Goal: Task Accomplishment & Management: Use online tool/utility

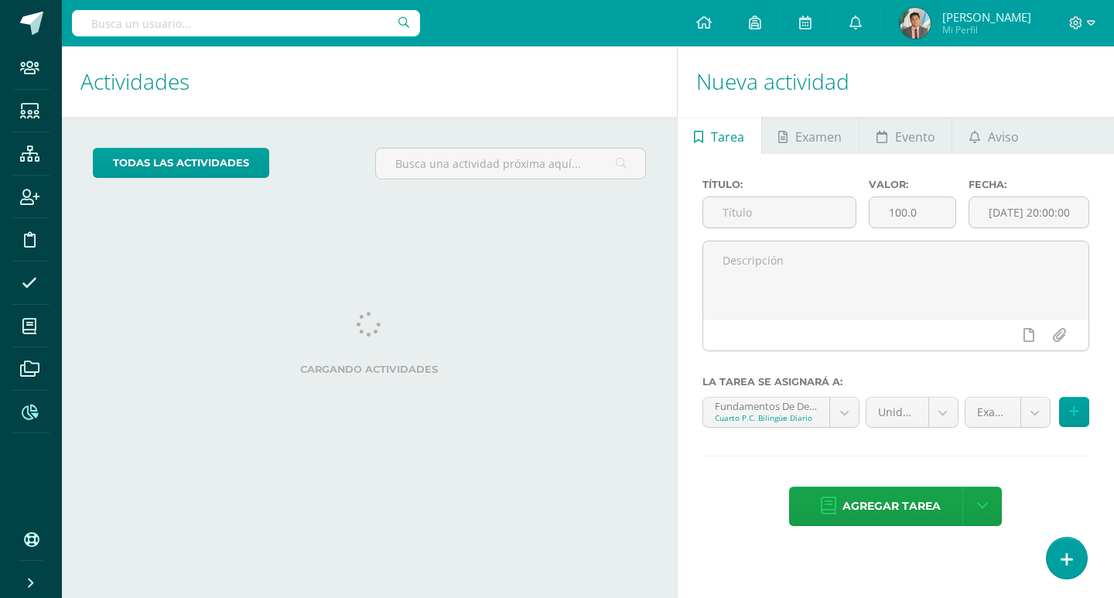
click at [26, 411] on icon at bounding box center [30, 412] width 16 height 15
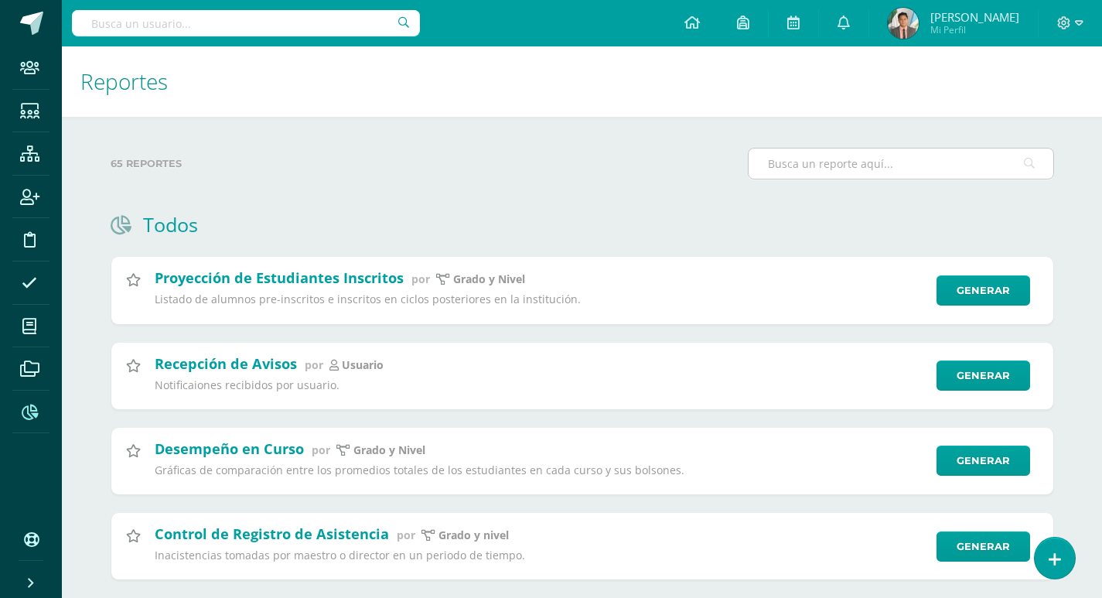
click at [885, 169] on input "text" at bounding box center [901, 164] width 305 height 30
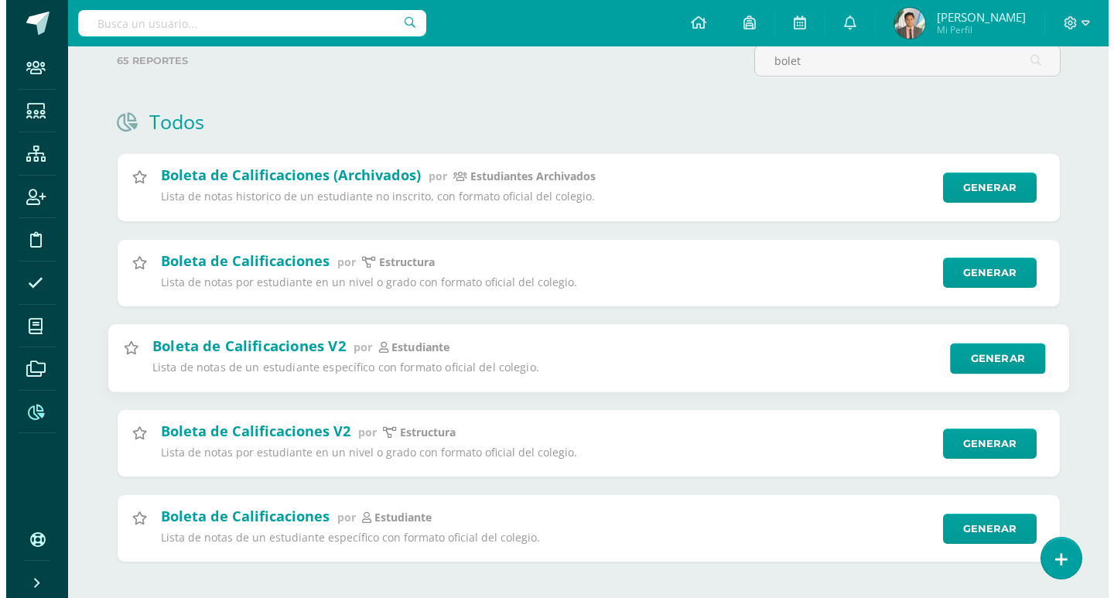
scroll to position [116, 0]
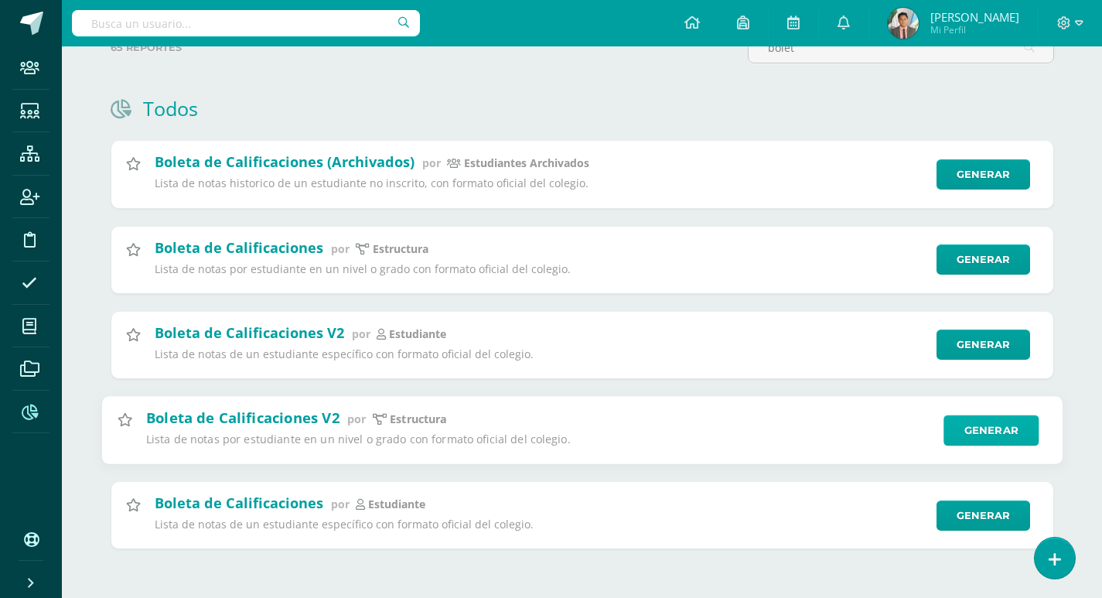
type input "bolet"
click at [973, 437] on link "Generar" at bounding box center [991, 430] width 95 height 31
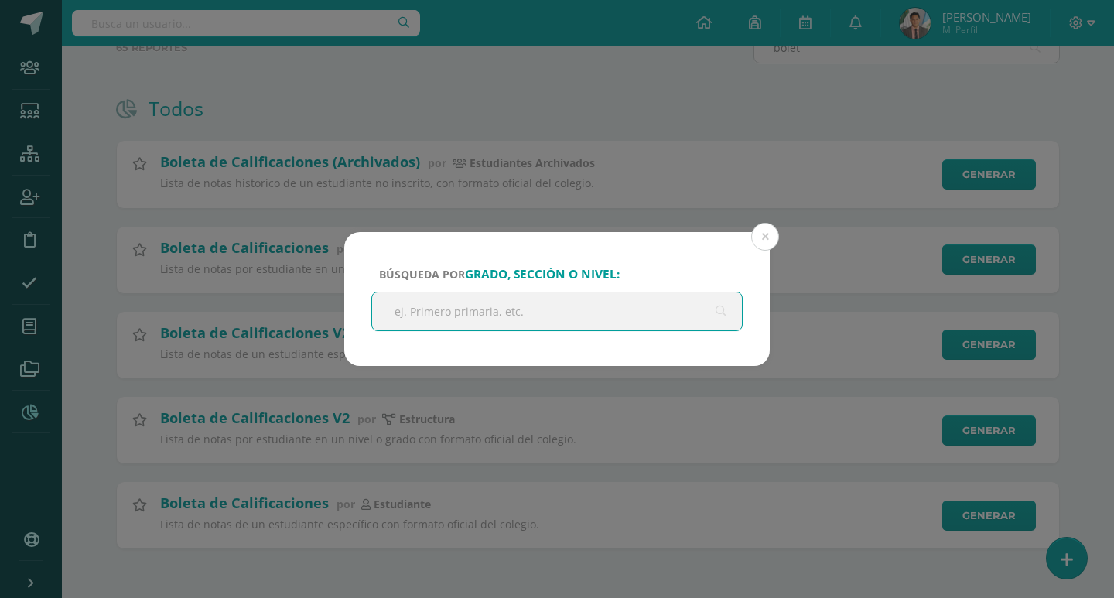
click at [657, 309] on input "text" at bounding box center [557, 311] width 370 height 38
type input "baco"
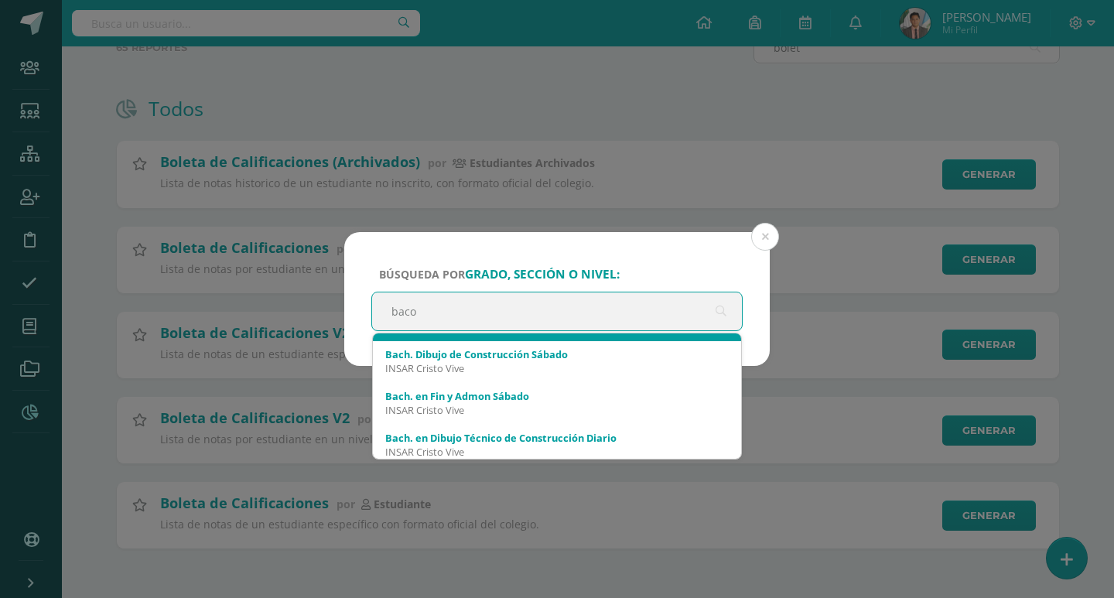
scroll to position [232, 0]
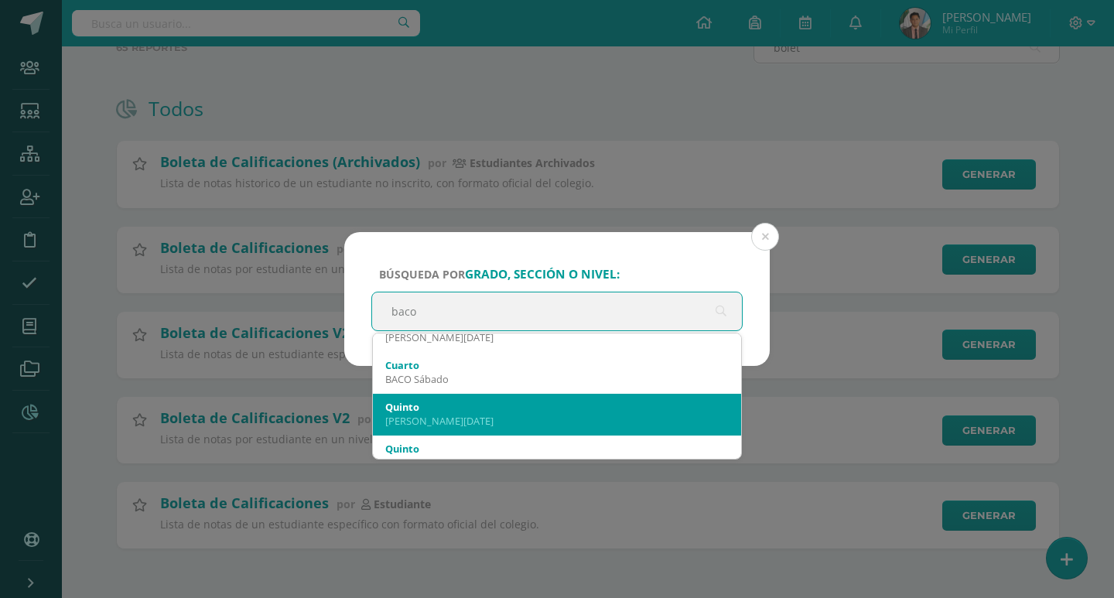
click at [531, 402] on div "Quinto" at bounding box center [556, 407] width 343 height 14
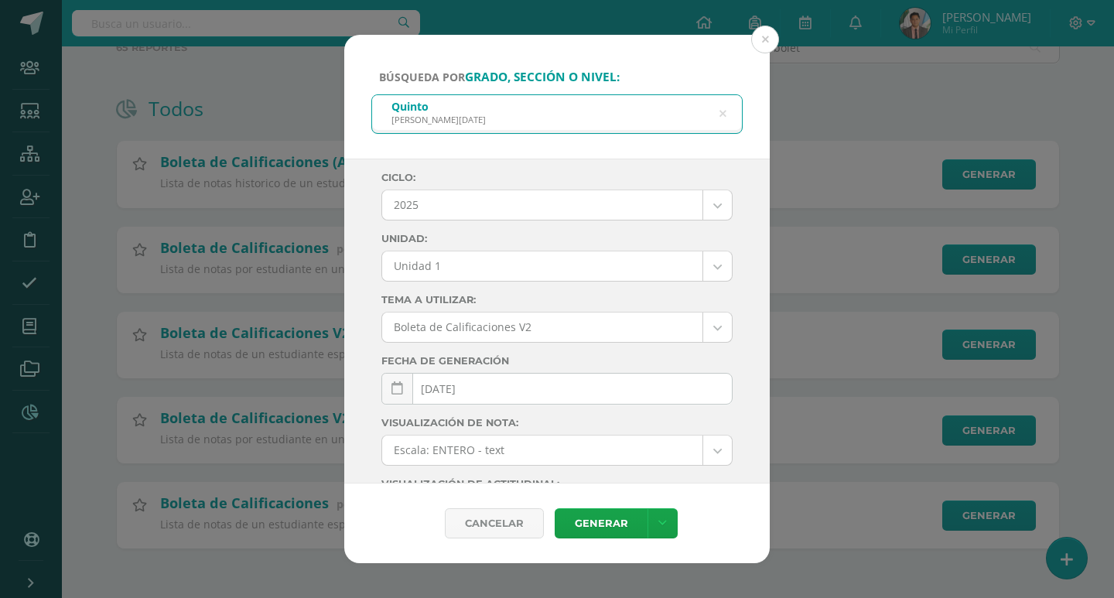
click at [453, 278] on body "Búsqueda por grado, sección o nivel: [PERSON_NAME] [DATE][PERSON_NAME] Ciclo: 2…" at bounding box center [557, 241] width 1114 height 714
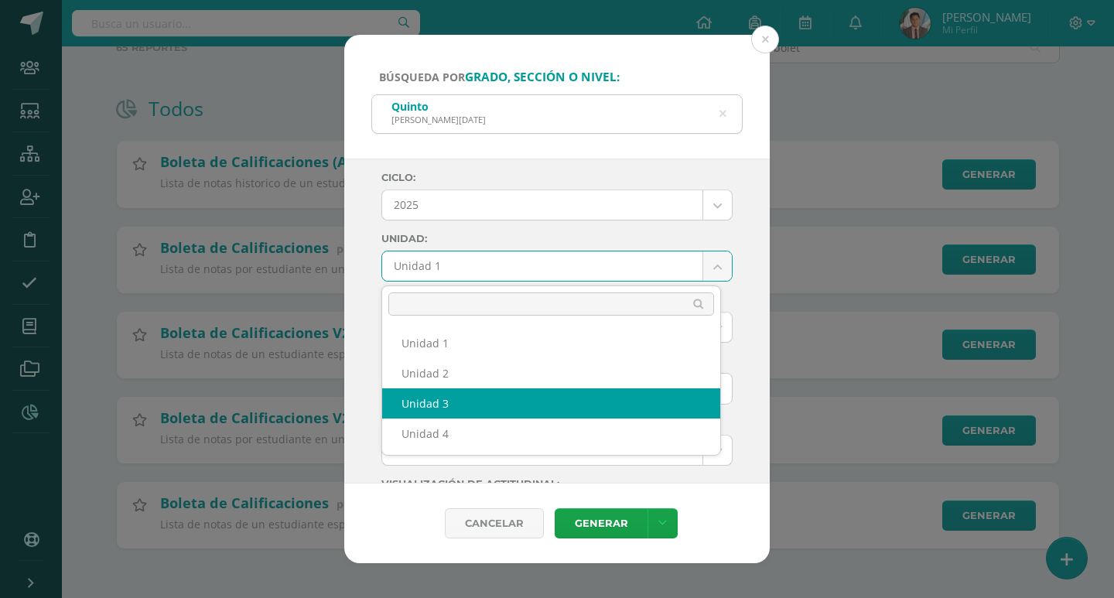
select select "Unidad 3"
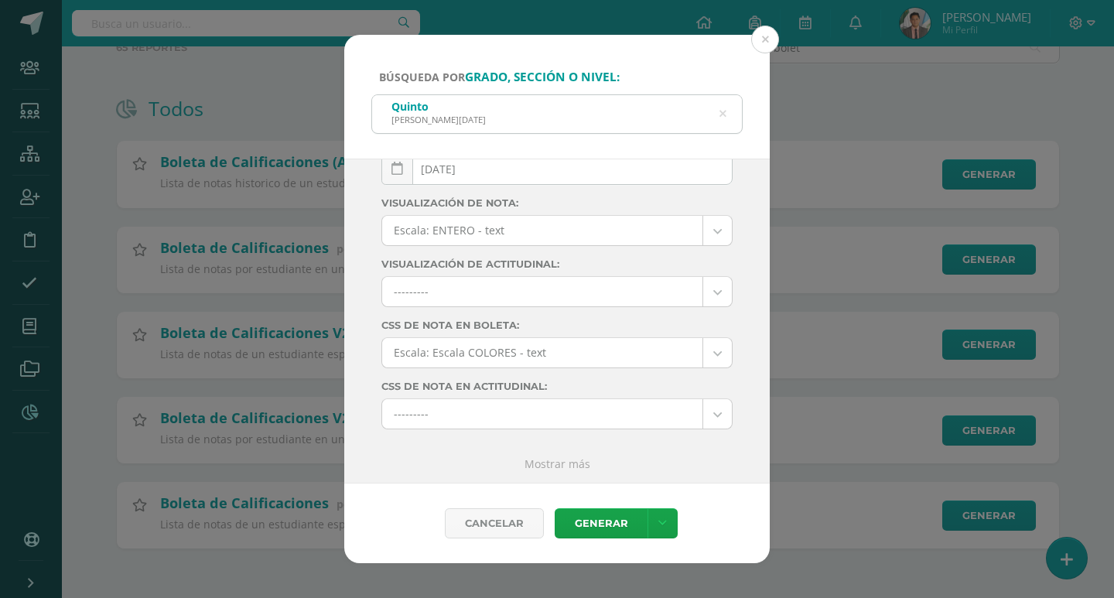
scroll to position [0, 0]
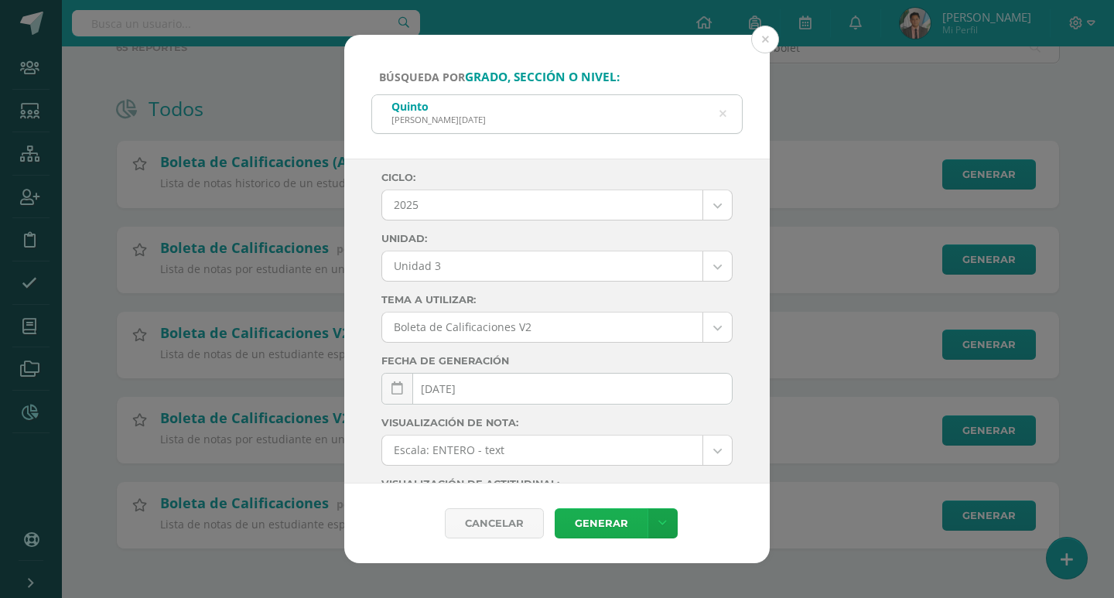
click at [584, 518] on link "Generar" at bounding box center [601, 523] width 93 height 30
